Goal: Information Seeking & Learning: Check status

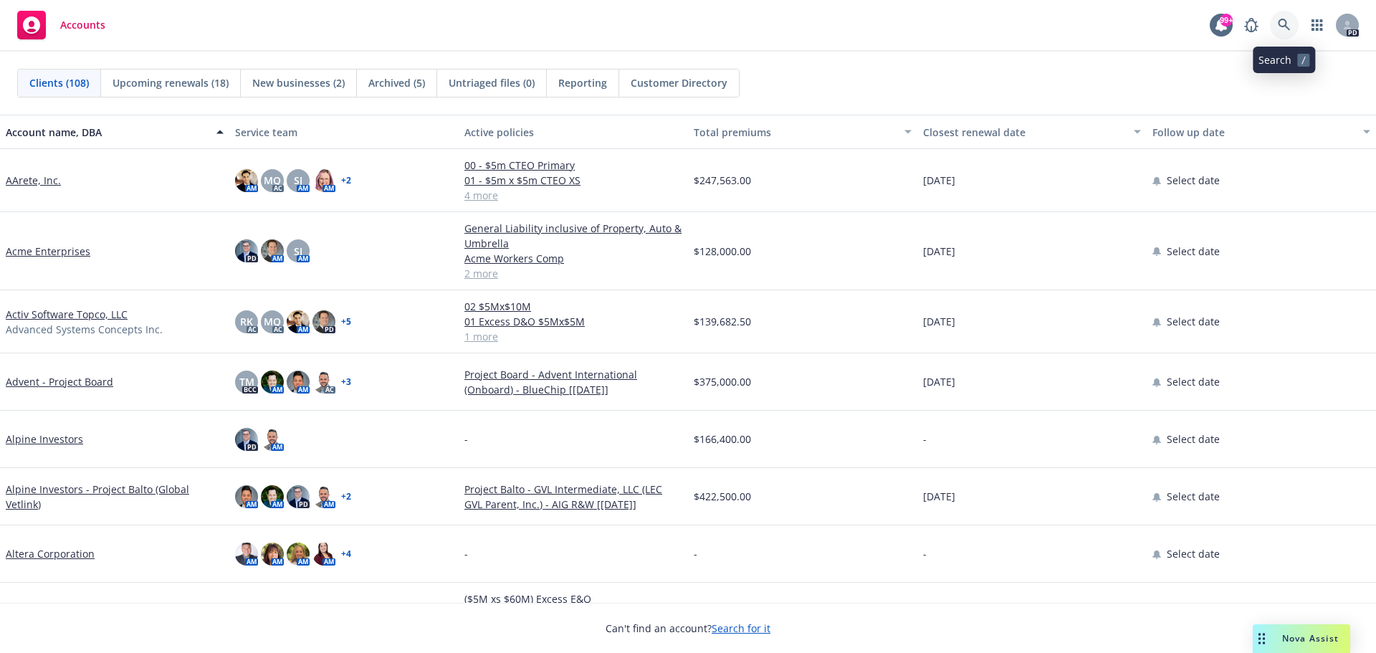
click at [1282, 23] on icon at bounding box center [1284, 25] width 13 height 13
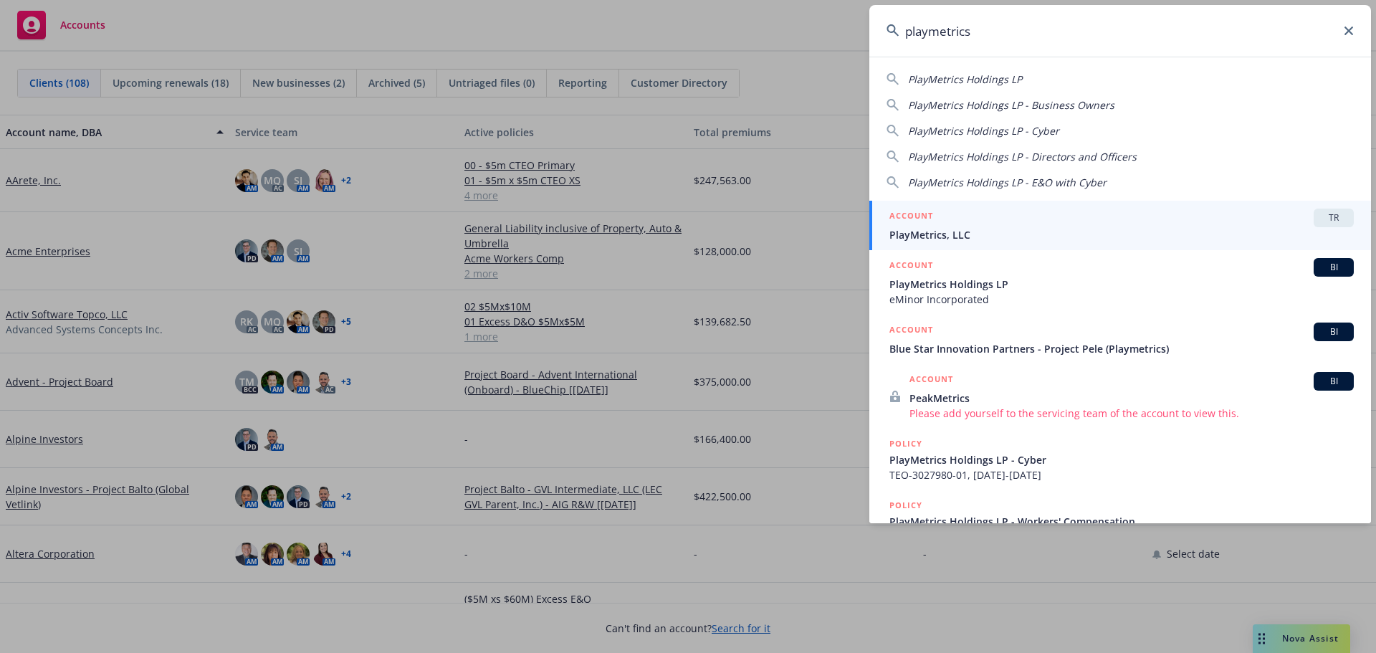
click at [950, 80] on span "PlayMetrics Holdings LP" at bounding box center [965, 79] width 114 height 14
type input "PlayMetrics Holdings LP"
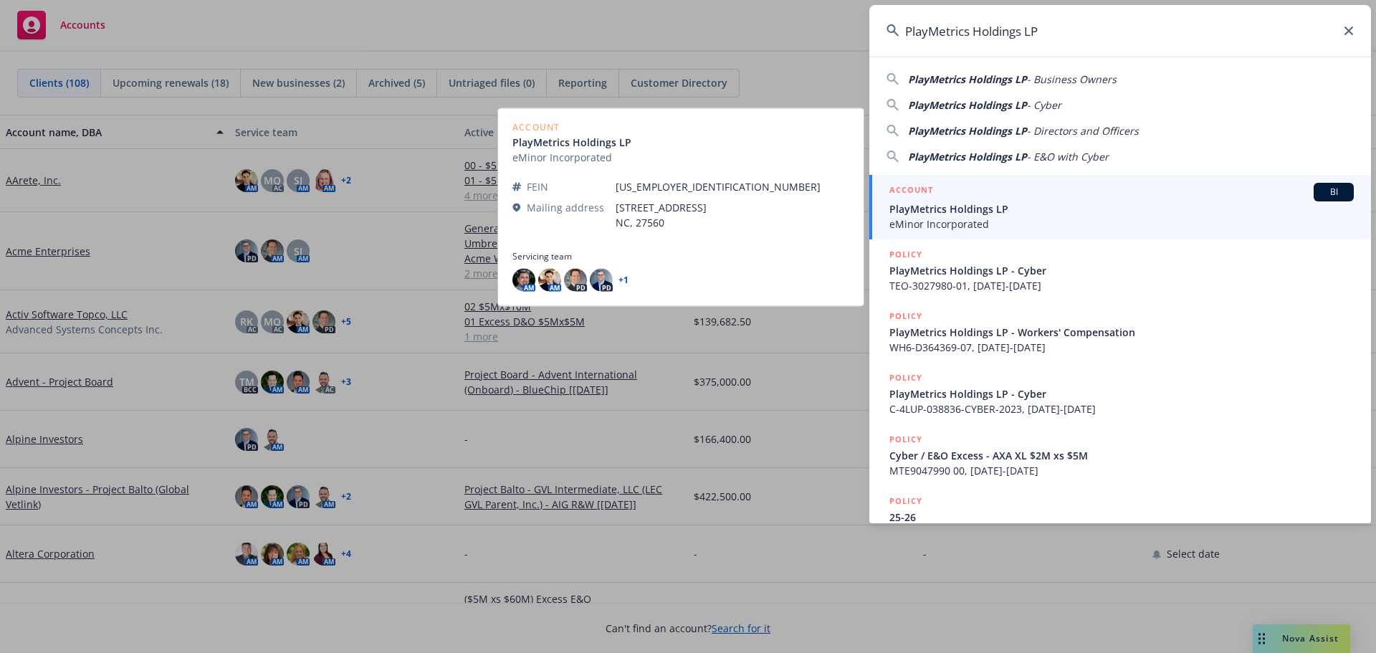
click at [953, 206] on span "PlayMetrics Holdings LP" at bounding box center [1122, 208] width 464 height 15
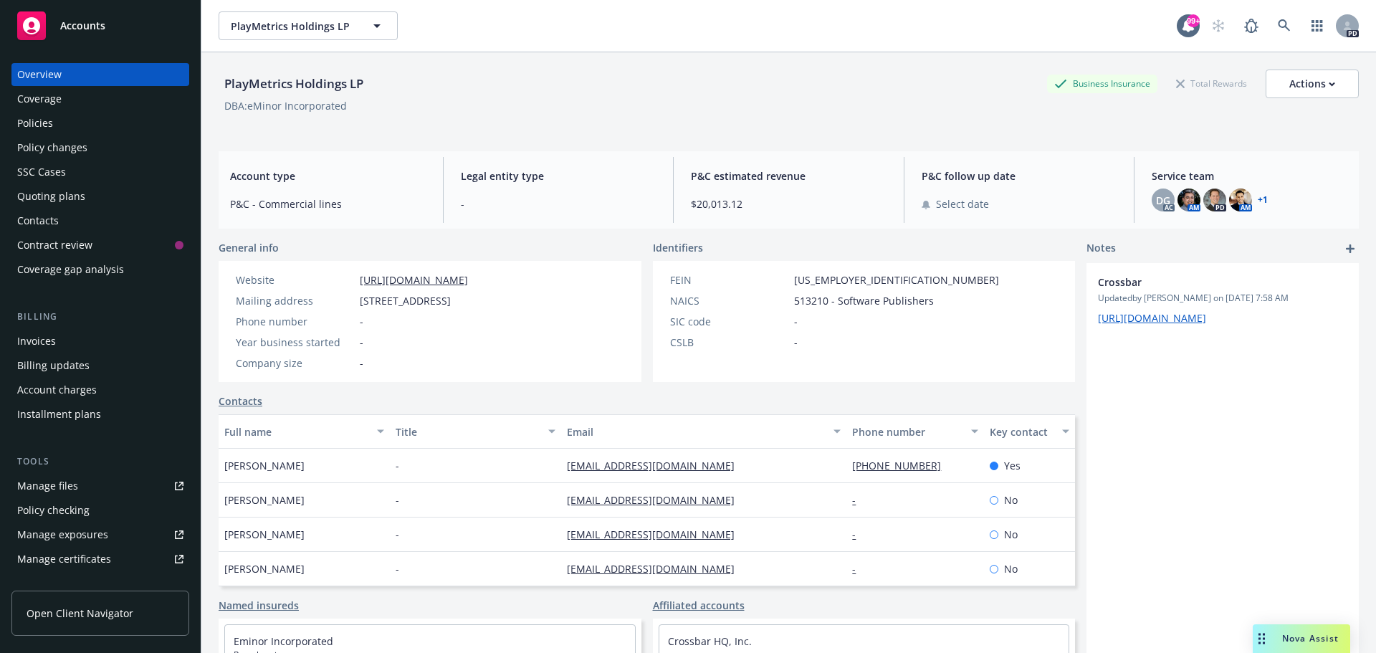
click at [37, 126] on div "Policies" at bounding box center [35, 123] width 36 height 23
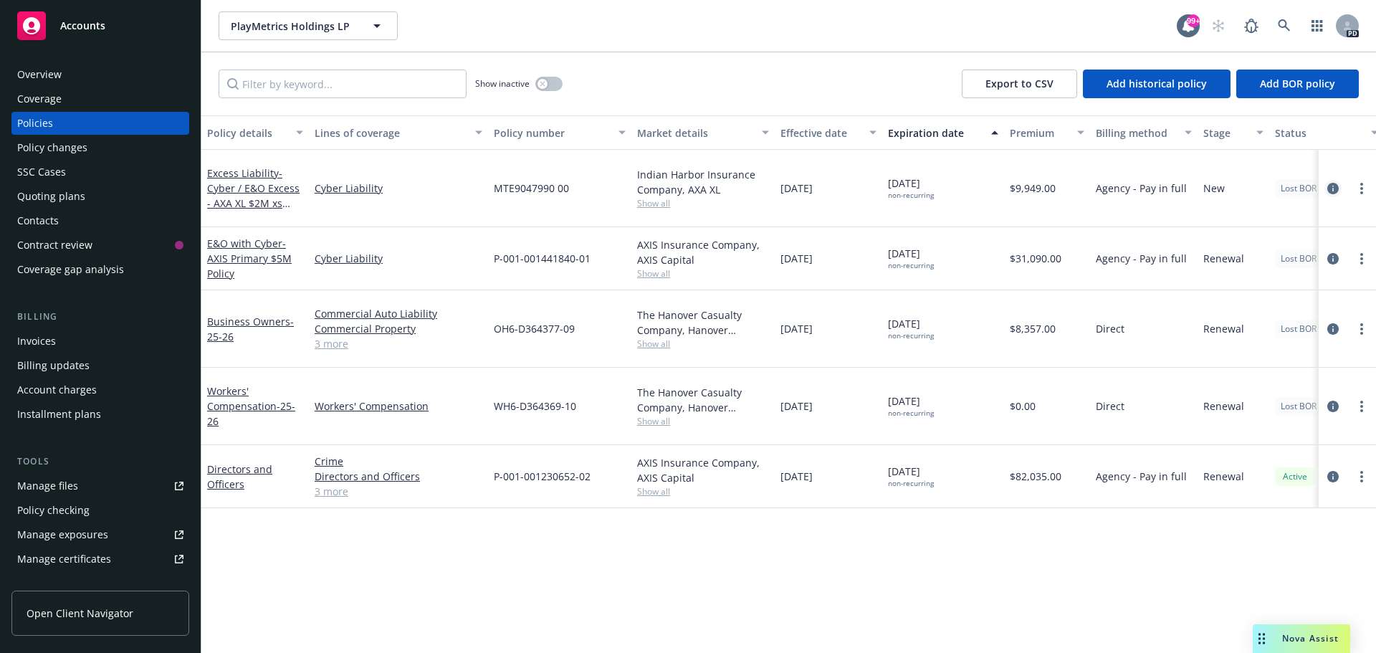
click at [1332, 189] on icon "circleInformation" at bounding box center [1333, 188] width 11 height 11
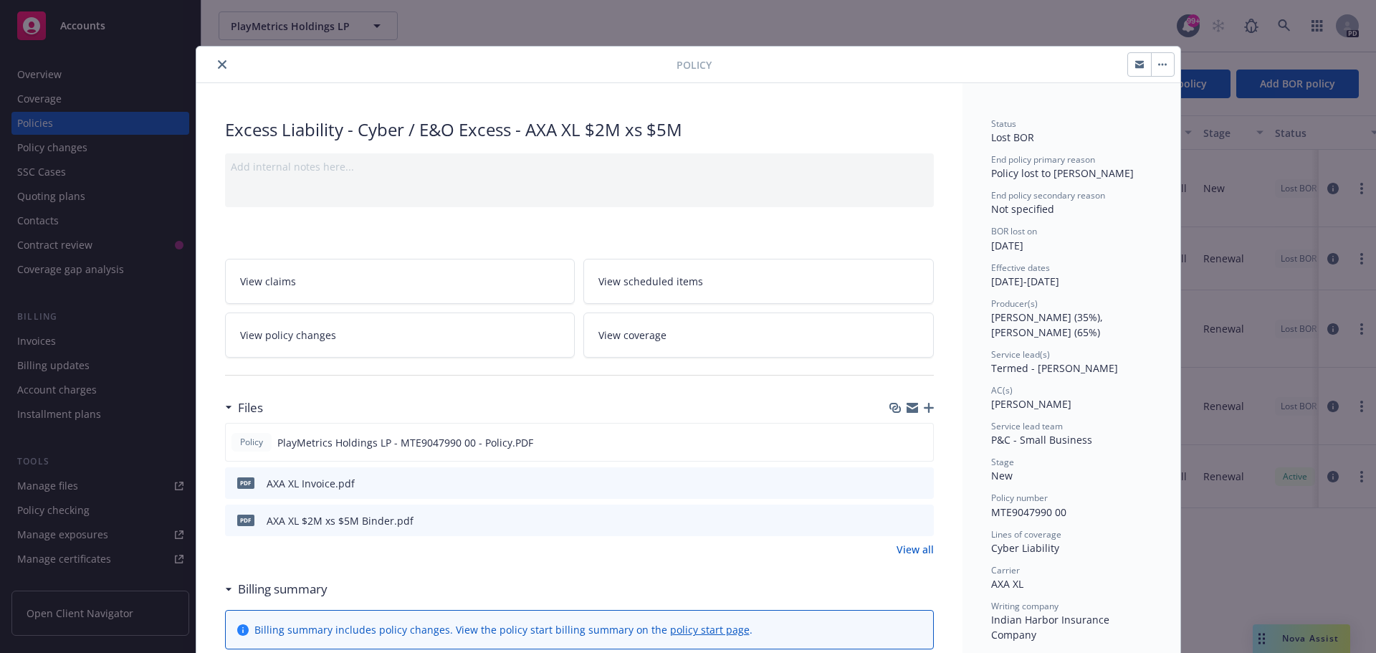
click at [543, 19] on div "Policy Excess Liability - Cyber / E&O Excess - AXA XL $2M xs $5M Add internal n…" at bounding box center [688, 326] width 1376 height 653
click at [218, 65] on icon "close" at bounding box center [222, 64] width 9 height 9
